Goal: Information Seeking & Learning: Learn about a topic

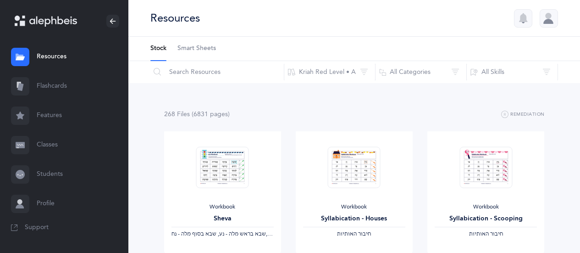
click at [59, 86] on link "Flashcards" at bounding box center [64, 86] width 128 height 29
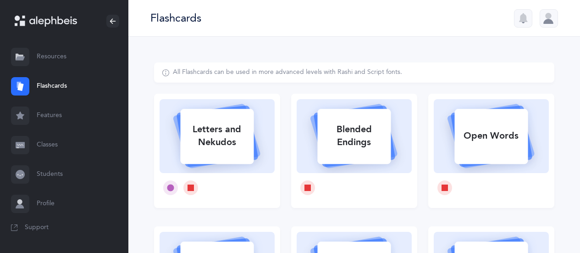
click at [212, 134] on div "Letters and Nekudos" at bounding box center [216, 135] width 73 height 37
select select
select select "single"
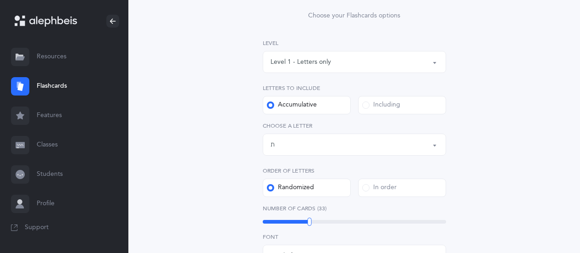
scroll to position [109, 0]
click at [351, 141] on div "Letters up until: ת" at bounding box center [354, 145] width 168 height 16
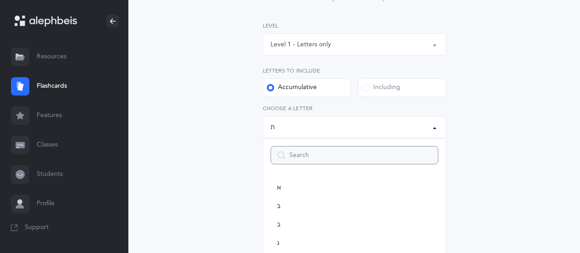
scroll to position [140, 0]
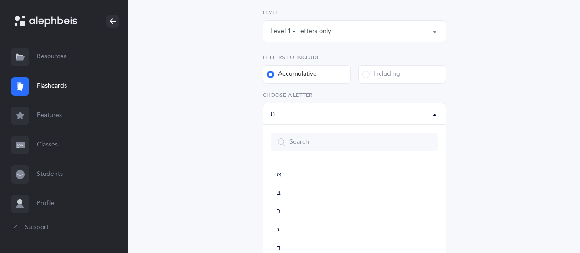
click at [355, 113] on div "Letters up until: ת" at bounding box center [354, 114] width 168 height 16
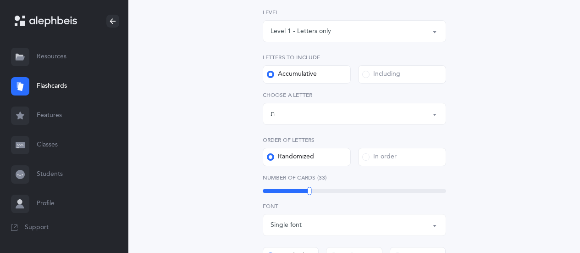
click at [352, 112] on div "Letters up until: ת" at bounding box center [354, 114] width 168 height 16
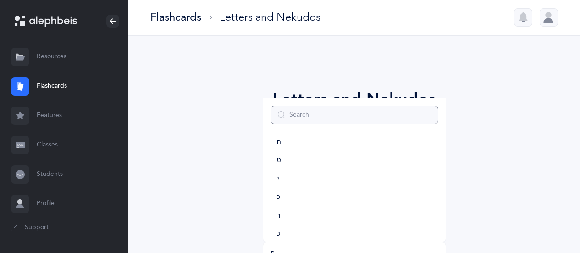
scroll to position [152, 0]
click at [281, 141] on span "ח" at bounding box center [279, 142] width 4 height 8
select select "8"
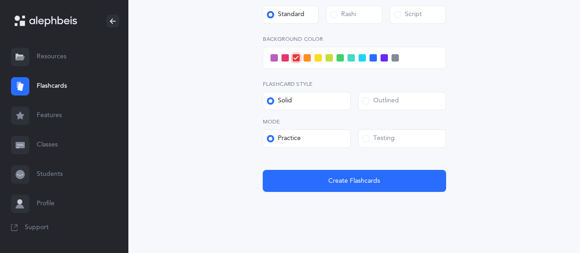
scroll to position [381, 0]
click at [361, 140] on label "Testing" at bounding box center [402, 138] width 88 height 18
click at [0, 0] on input "Testing" at bounding box center [0, 0] width 0 height 0
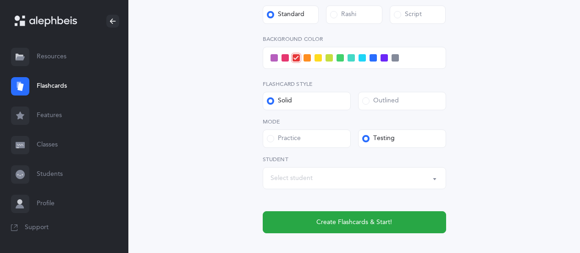
click at [340, 219] on span "Create Flashcards & Start!" at bounding box center [354, 222] width 76 height 10
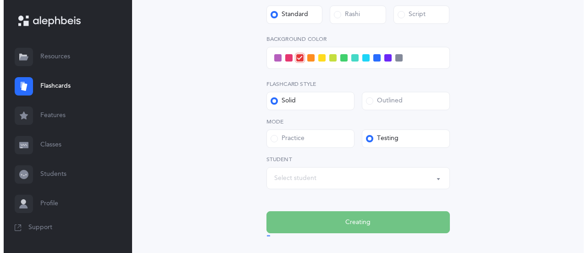
scroll to position [0, 0]
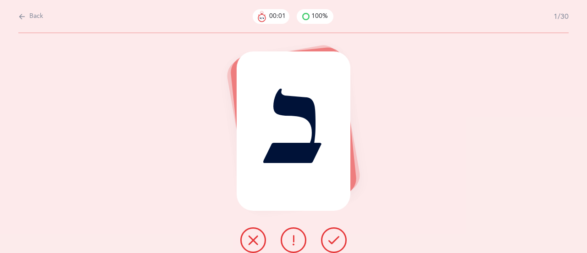
click at [337, 237] on icon at bounding box center [333, 239] width 11 height 11
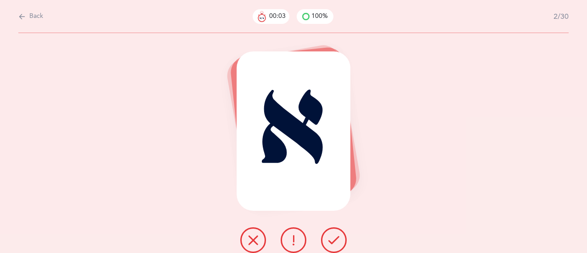
click at [338, 234] on icon at bounding box center [333, 239] width 11 height 11
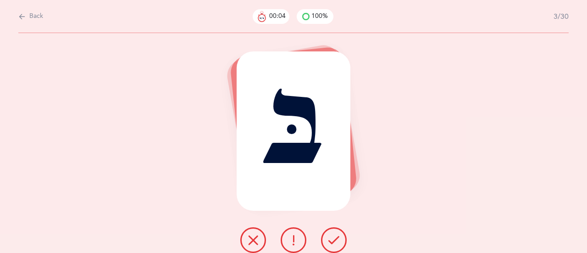
click at [336, 237] on icon at bounding box center [333, 239] width 11 height 11
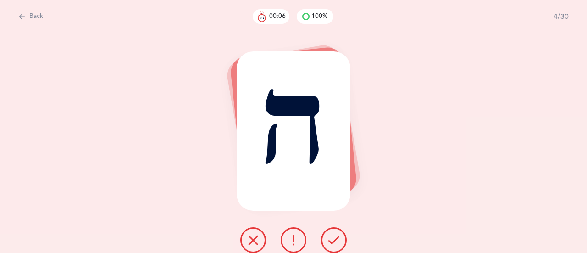
click at [337, 238] on icon at bounding box center [333, 239] width 11 height 11
click at [335, 236] on icon at bounding box center [333, 239] width 11 height 11
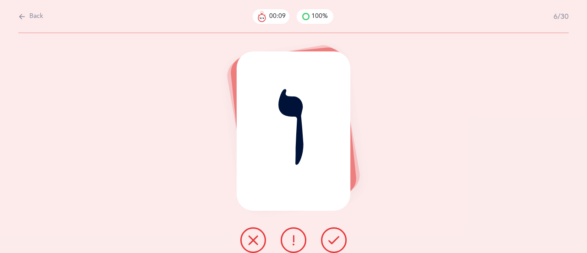
click at [334, 237] on icon at bounding box center [333, 239] width 11 height 11
click at [258, 236] on icon at bounding box center [253, 239] width 11 height 11
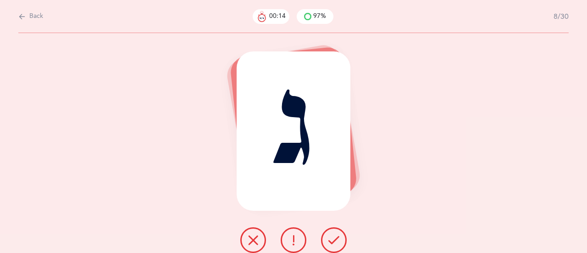
click at [335, 237] on icon at bounding box center [333, 239] width 11 height 11
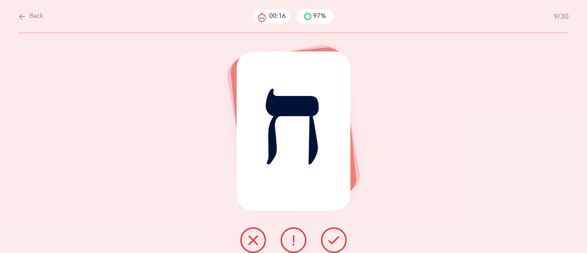
click at [334, 240] on icon at bounding box center [333, 239] width 11 height 11
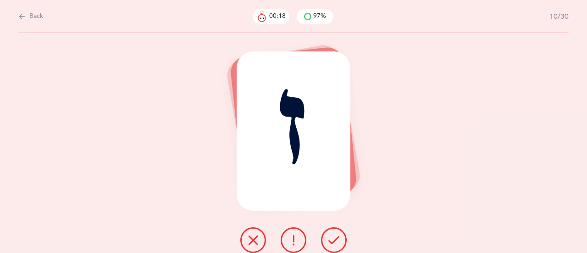
click at [333, 238] on icon at bounding box center [333, 239] width 11 height 11
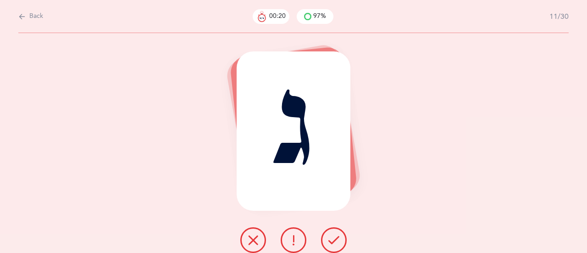
click at [332, 240] on icon at bounding box center [333, 239] width 11 height 11
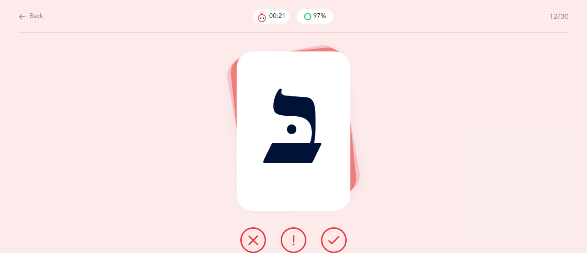
click at [331, 239] on icon at bounding box center [333, 239] width 11 height 11
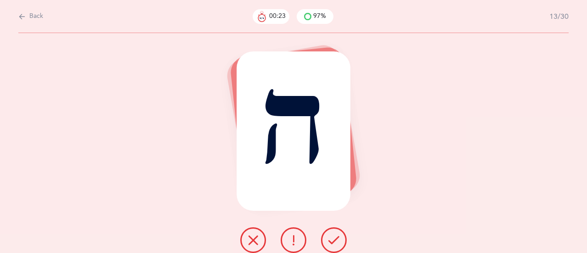
click at [336, 234] on icon at bounding box center [333, 239] width 11 height 11
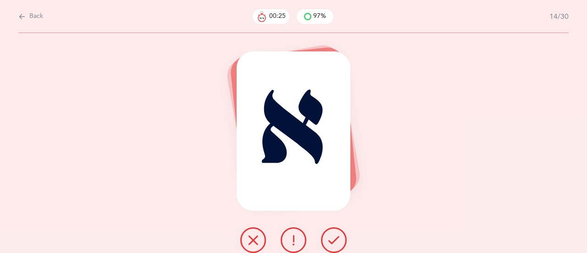
click at [335, 236] on icon at bounding box center [333, 239] width 11 height 11
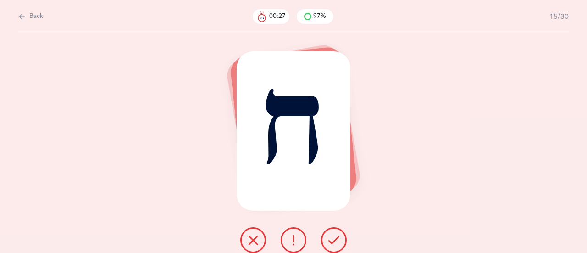
click at [336, 234] on icon at bounding box center [333, 239] width 11 height 11
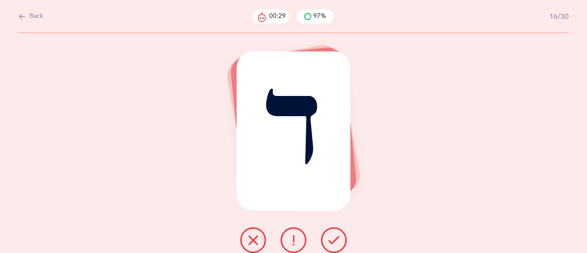
click at [338, 236] on icon at bounding box center [333, 239] width 11 height 11
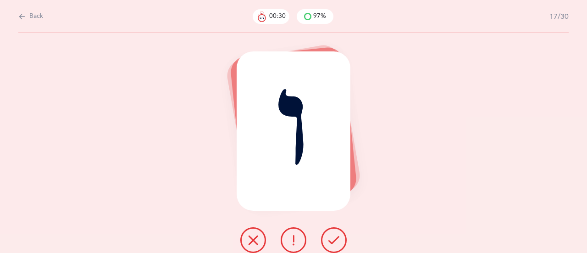
click at [332, 235] on icon at bounding box center [333, 239] width 11 height 11
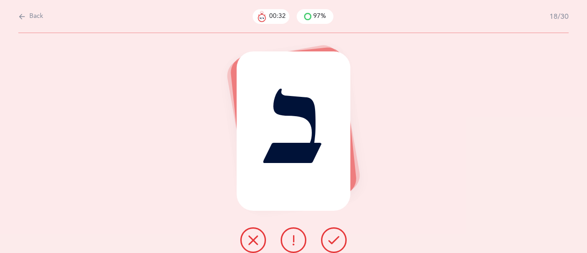
click at [337, 235] on icon at bounding box center [333, 239] width 11 height 11
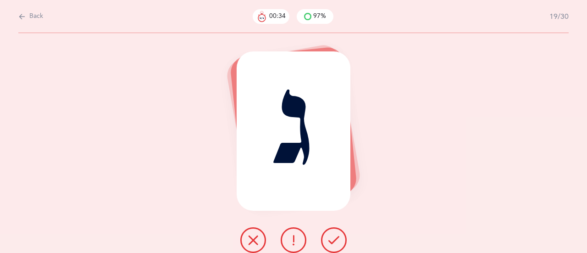
click at [335, 234] on icon at bounding box center [333, 239] width 11 height 11
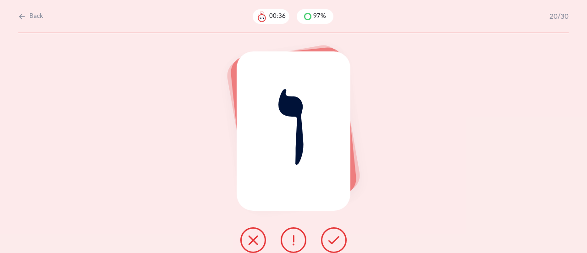
click at [338, 232] on button at bounding box center [334, 240] width 26 height 26
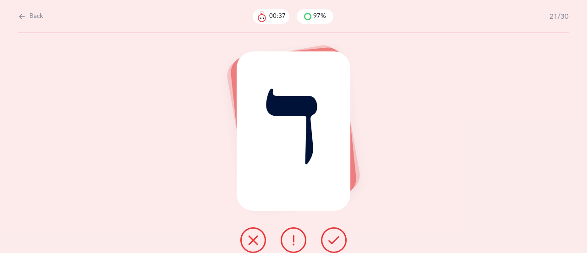
click at [338, 234] on icon at bounding box center [333, 239] width 11 height 11
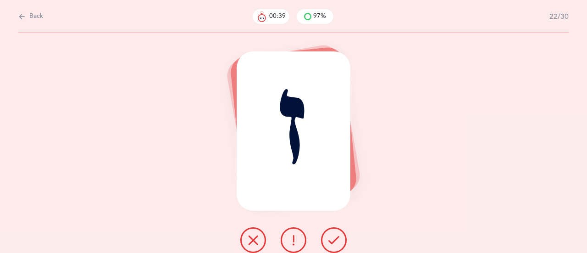
click at [339, 232] on button at bounding box center [334, 240] width 26 height 26
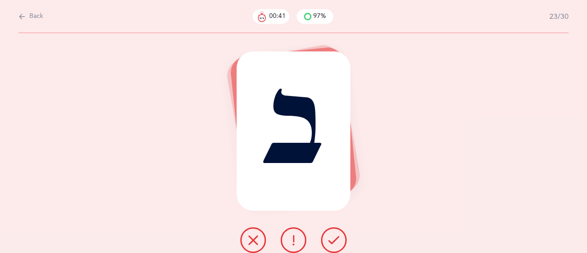
click at [338, 234] on icon at bounding box center [333, 239] width 11 height 11
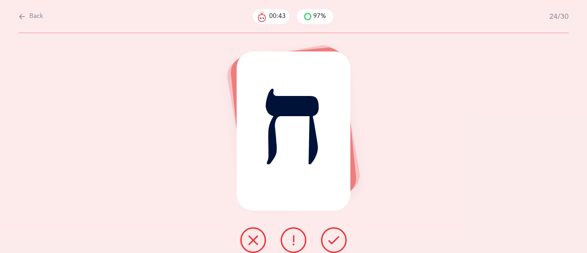
click at [339, 235] on icon at bounding box center [333, 239] width 11 height 11
click at [338, 234] on icon at bounding box center [333, 239] width 11 height 11
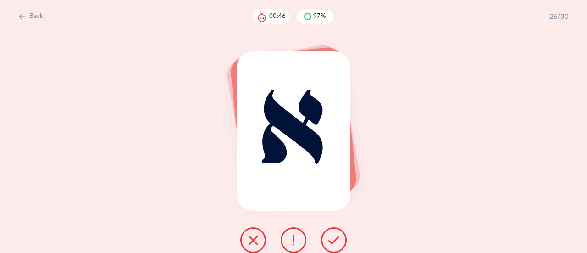
click at [334, 230] on button at bounding box center [334, 240] width 26 height 26
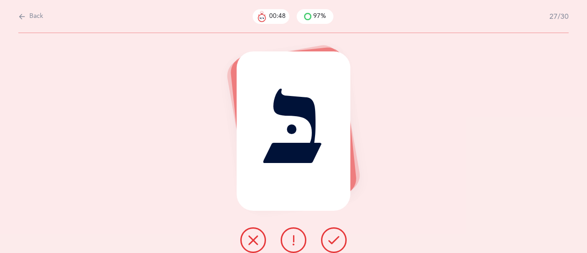
click at [336, 236] on icon at bounding box center [333, 239] width 11 height 11
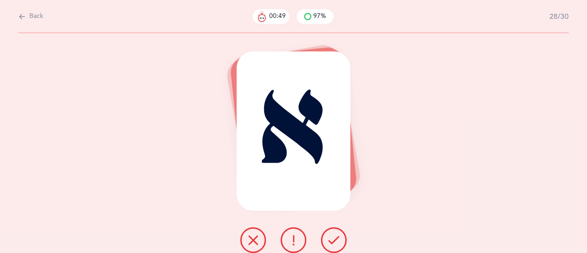
click at [336, 234] on icon at bounding box center [333, 239] width 11 height 11
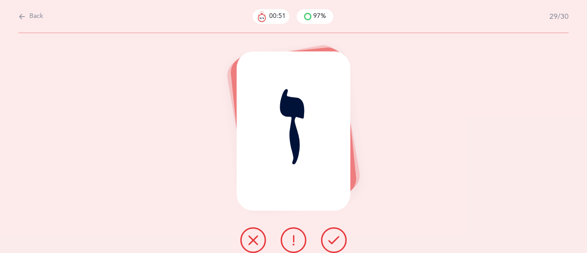
click at [337, 234] on icon at bounding box center [333, 239] width 11 height 11
click at [336, 235] on icon at bounding box center [333, 239] width 11 height 11
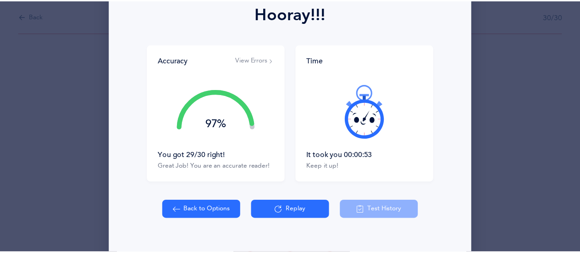
scroll to position [151, 0]
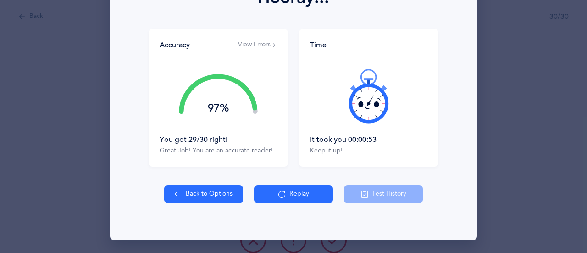
click at [213, 191] on button "Back to Options" at bounding box center [203, 194] width 79 height 18
select select "8"
select select "single"
